Goal: Check status: Check status

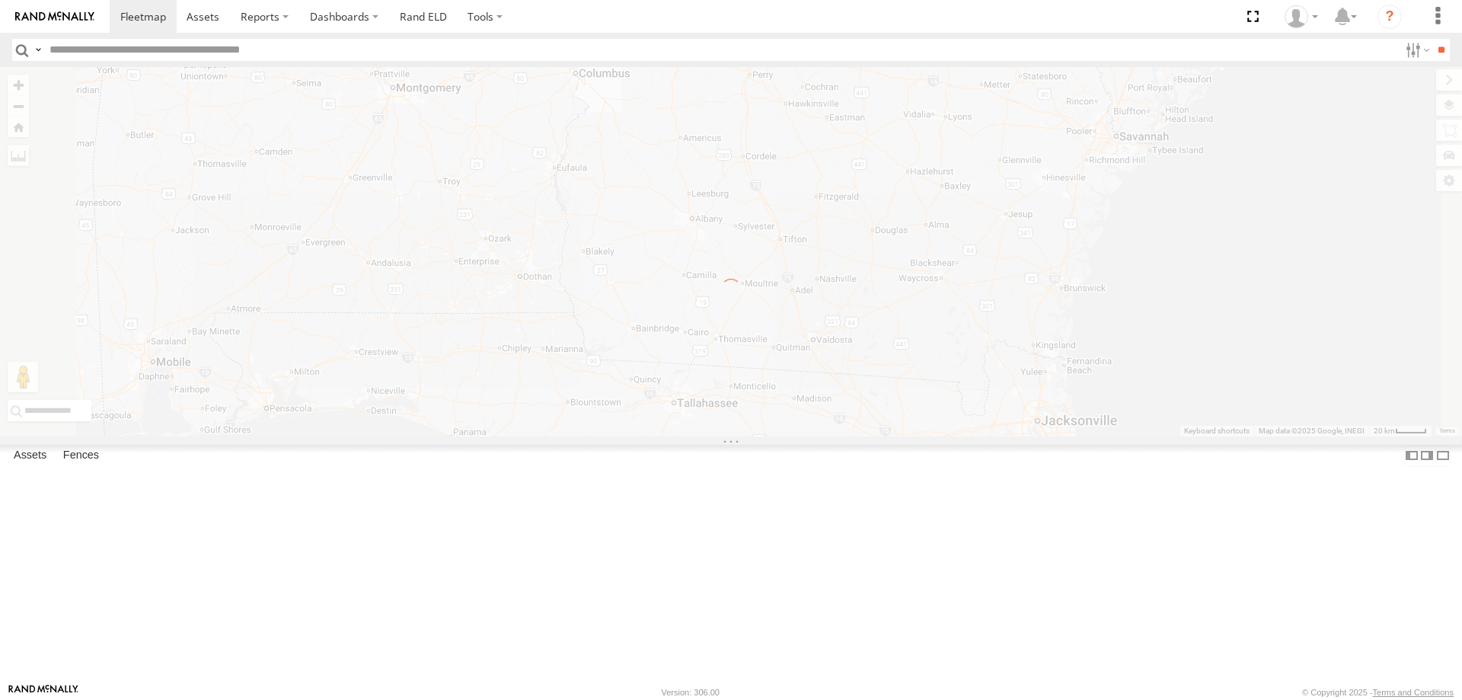
click at [0, 0] on label "×" at bounding box center [0, 0] width 0 height 0
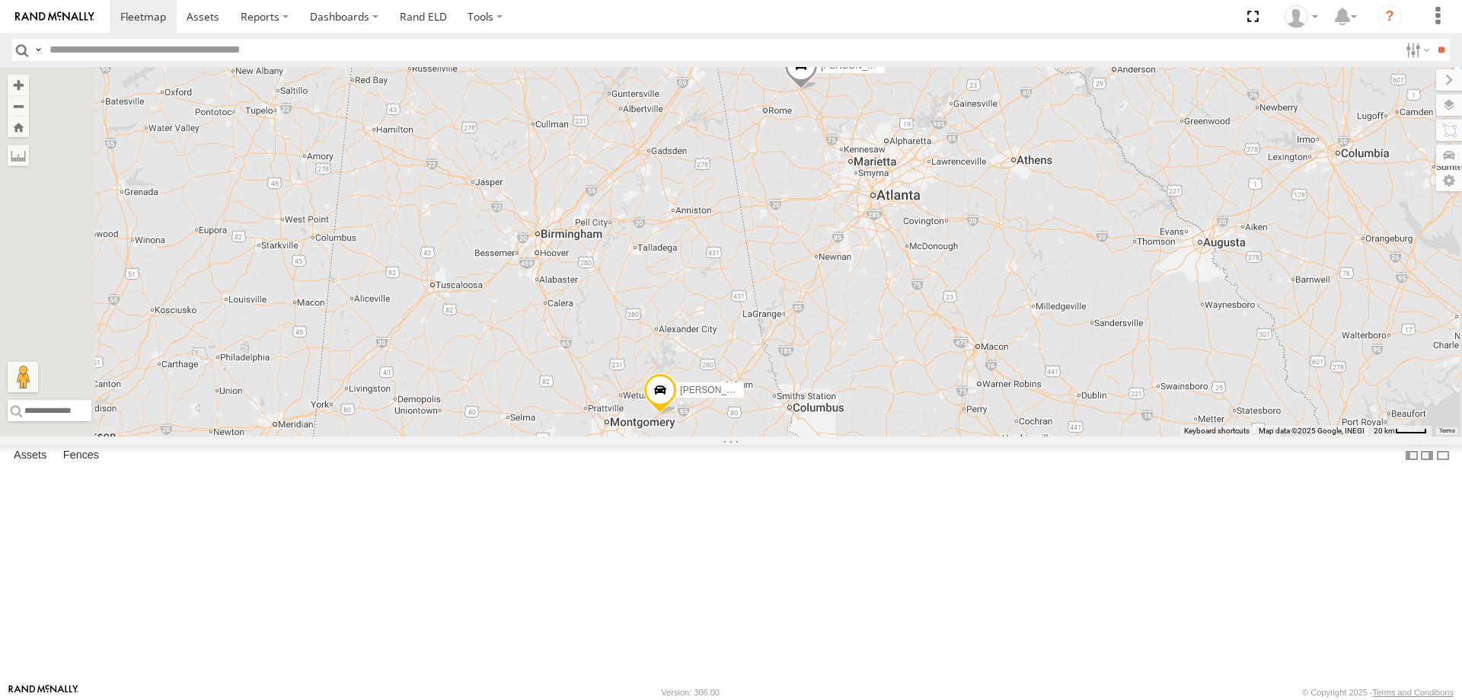
click at [883, 430] on div "[PERSON_NAME] [PERSON_NAME]" at bounding box center [731, 251] width 1462 height 369
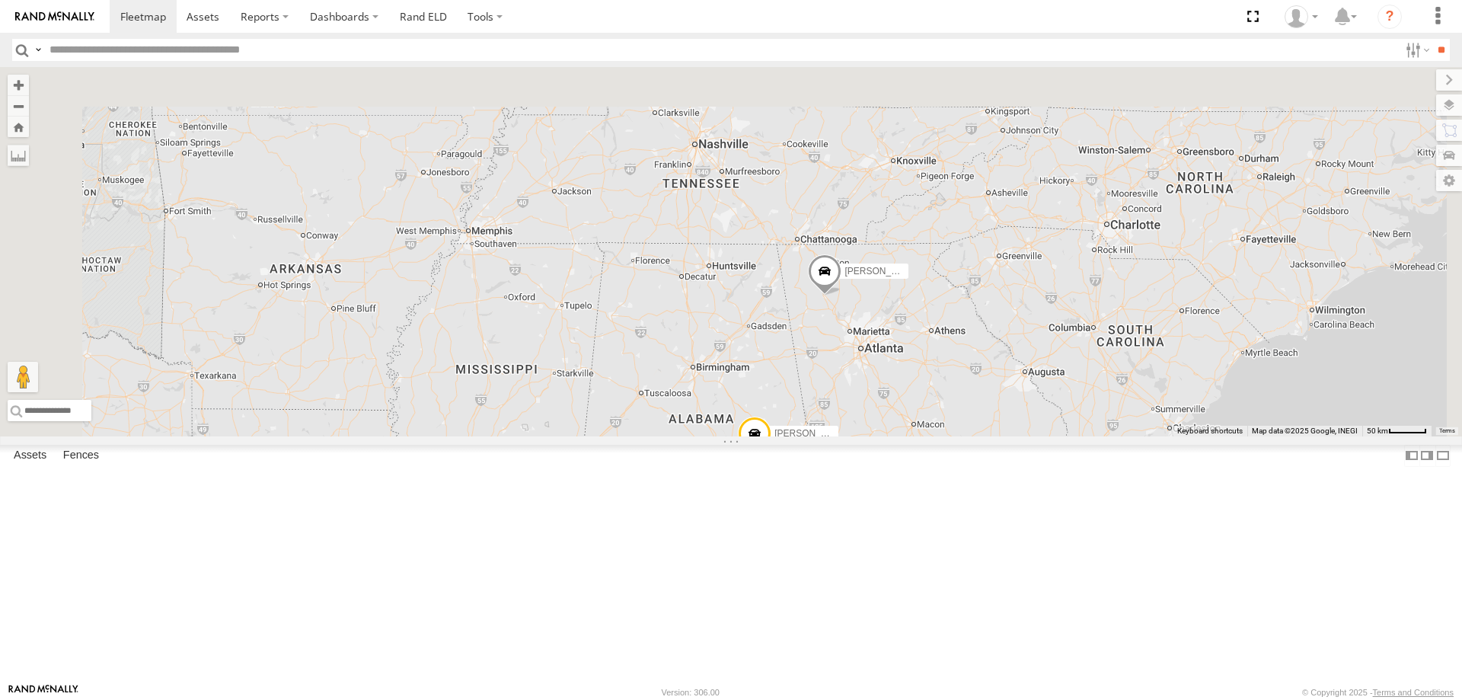
drag, startPoint x: 893, startPoint y: 208, endPoint x: 912, endPoint y: 404, distance: 197.5
click at [912, 404] on div "[PERSON_NAME] [PERSON_NAME]" at bounding box center [731, 251] width 1462 height 369
